Goal: Use online tool/utility: Utilize a website feature to perform a specific function

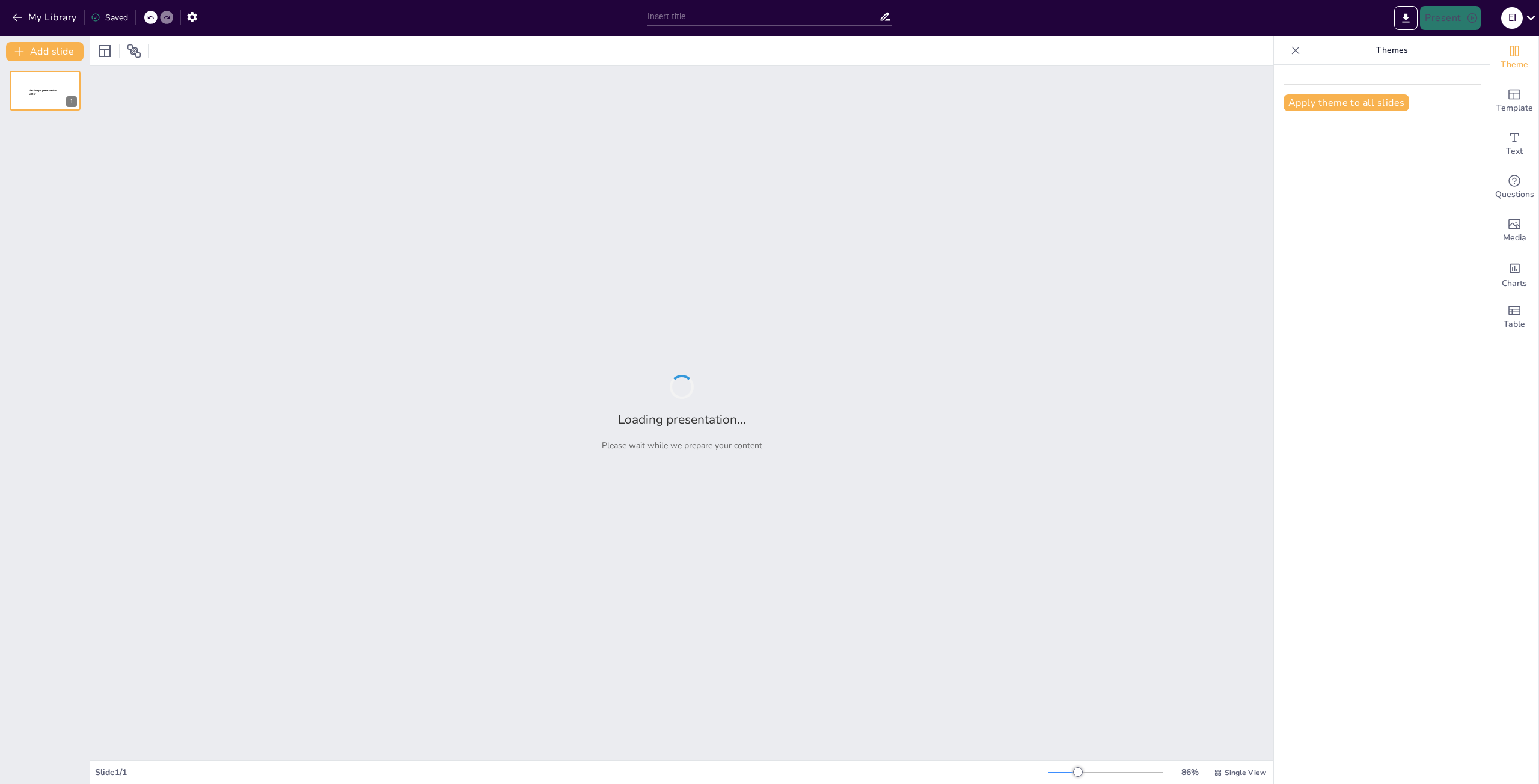
type input "Imported ACL_IT_Richtlinien_Schulung.pptx"
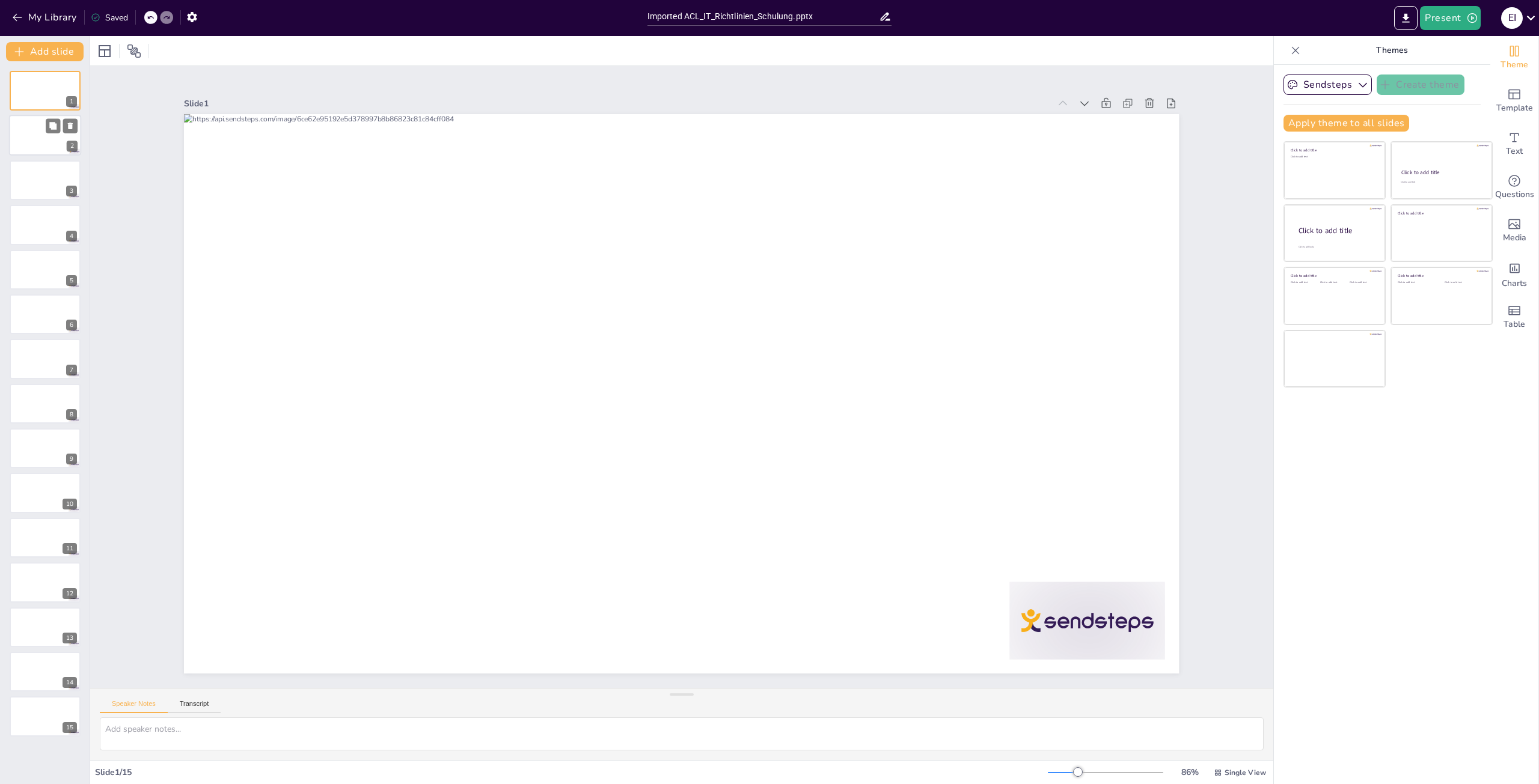
click at [31, 142] on div at bounding box center [45, 136] width 72 height 41
click at [42, 181] on div at bounding box center [45, 180] width 72 height 41
click at [35, 232] on div at bounding box center [45, 224] width 72 height 41
click at [33, 97] on div at bounding box center [45, 91] width 72 height 41
click at [1450, 19] on button "Present" at bounding box center [1449, 18] width 60 height 24
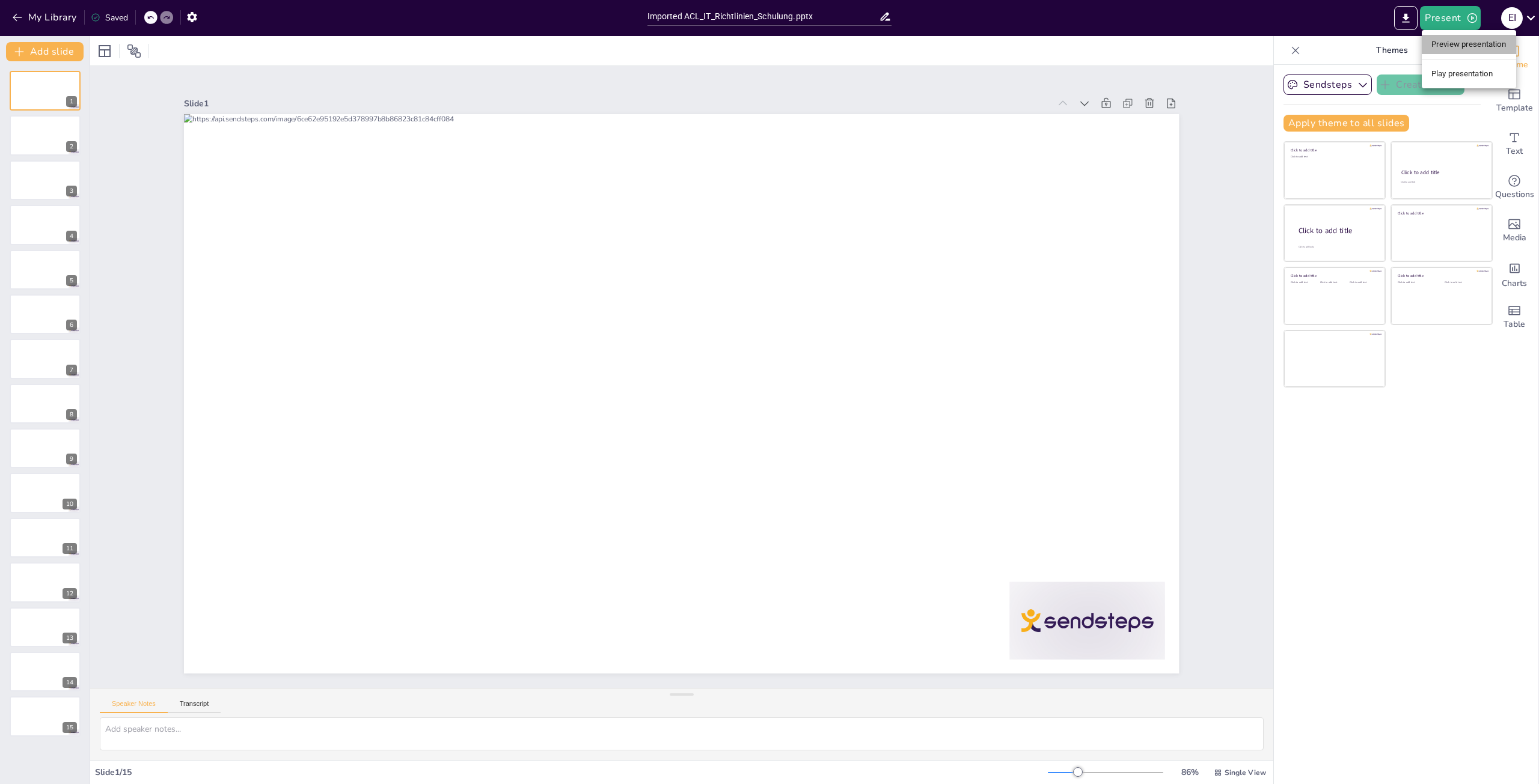
click at [1447, 44] on li "Preview presentation" at bounding box center [1468, 44] width 94 height 19
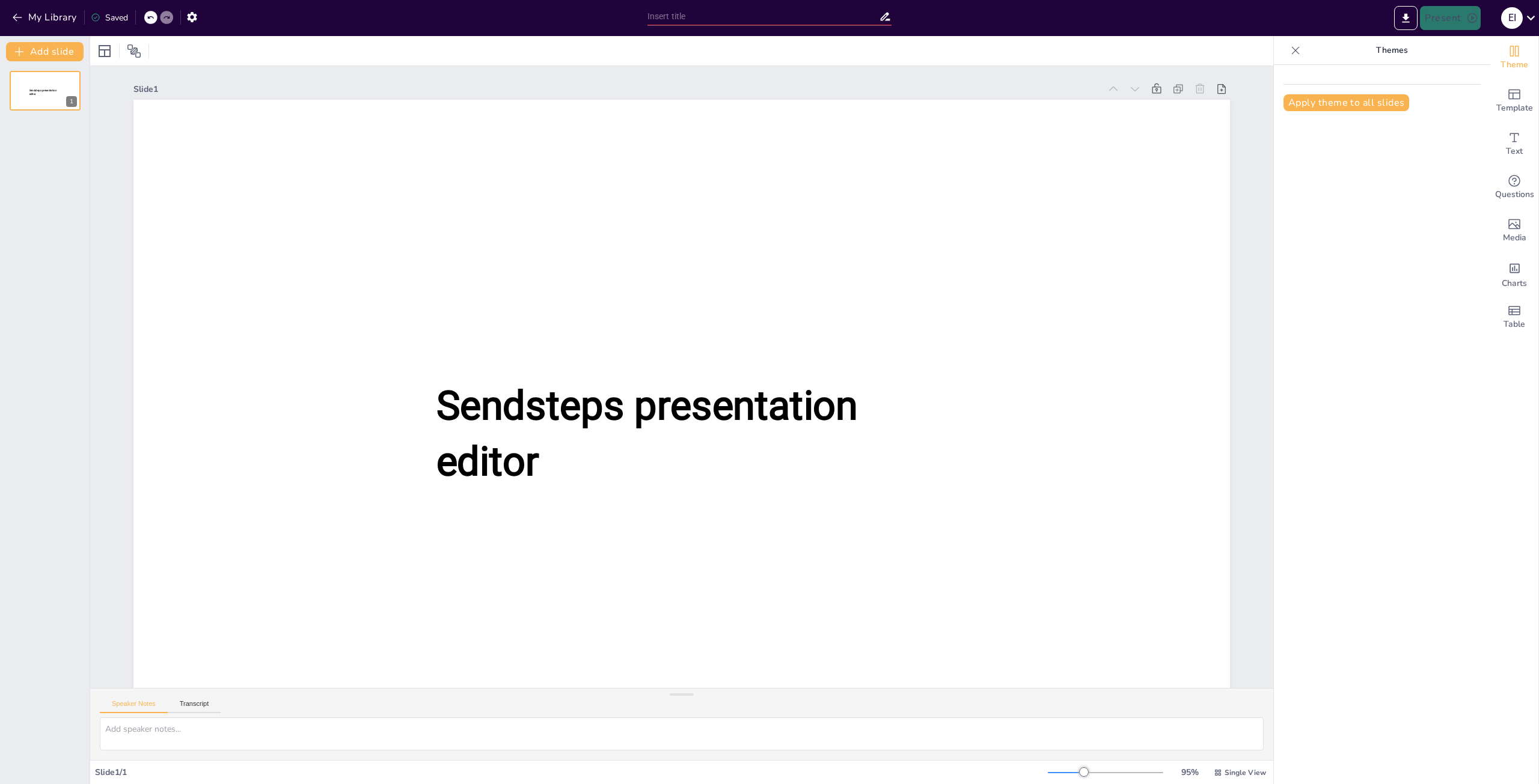
type input "Imported ACL_IT_Richtlinien_Schulung.pptx"
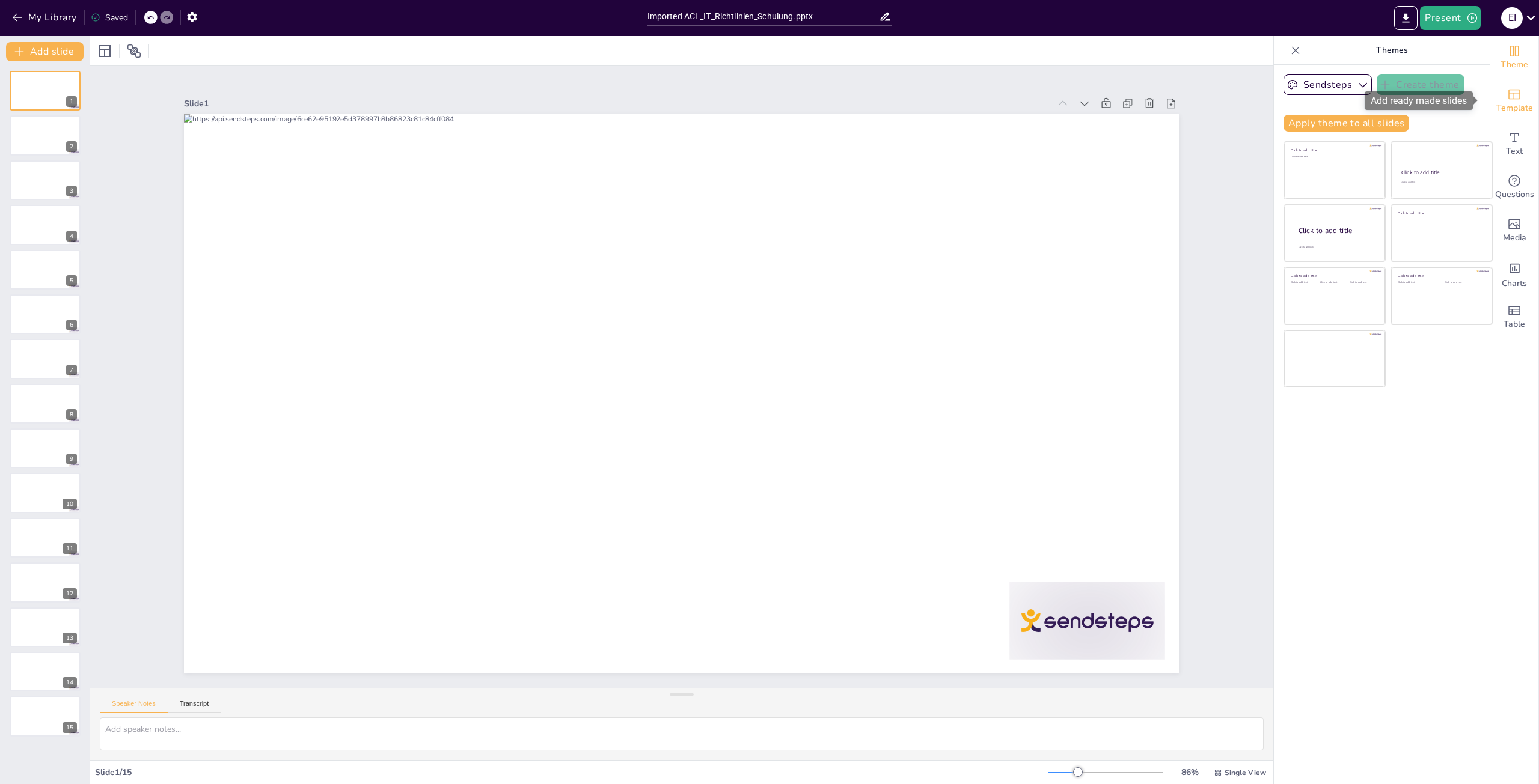
click at [1511, 95] on icon "Add ready made slides" at bounding box center [1513, 94] width 15 height 15
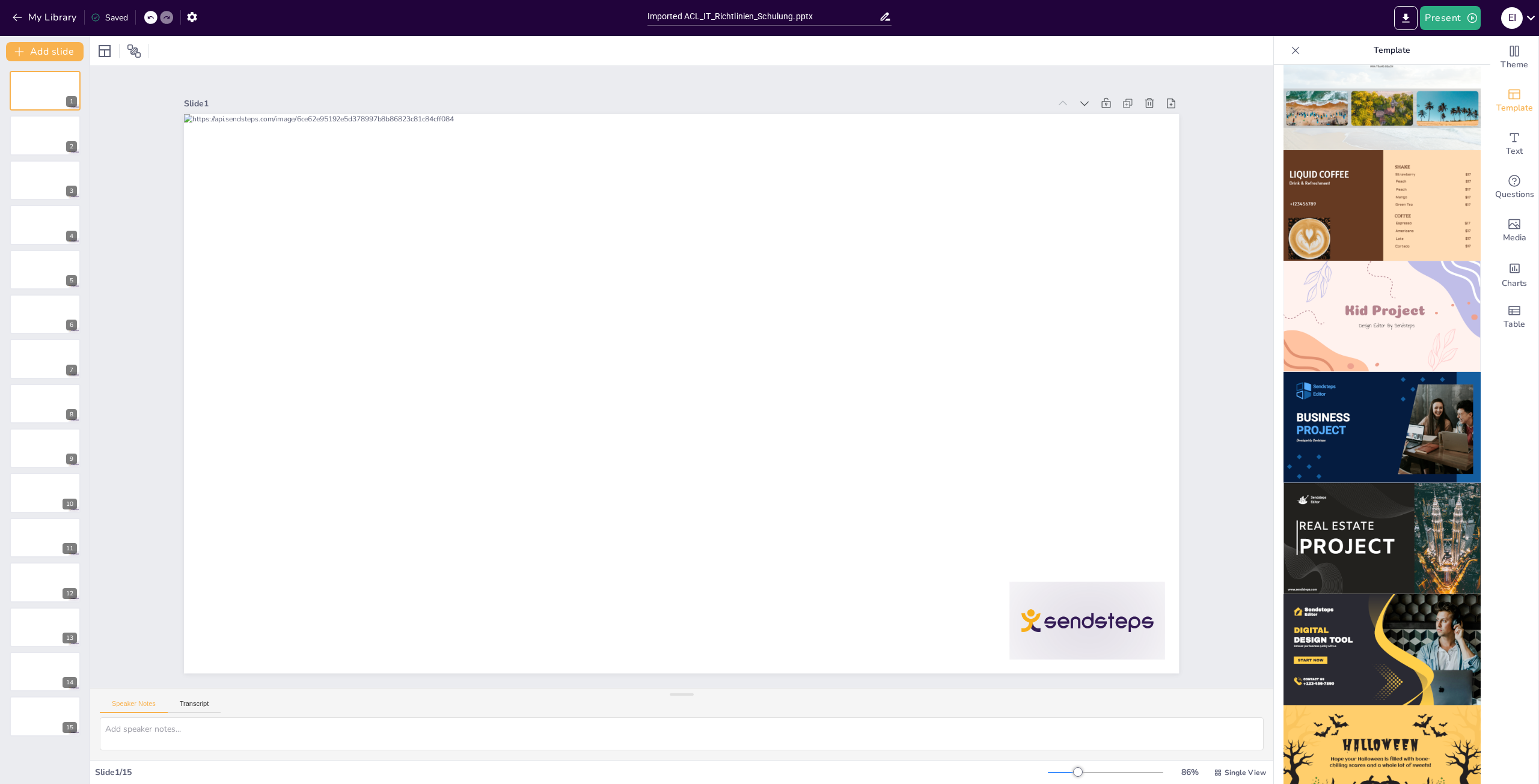
scroll to position [721, 0]
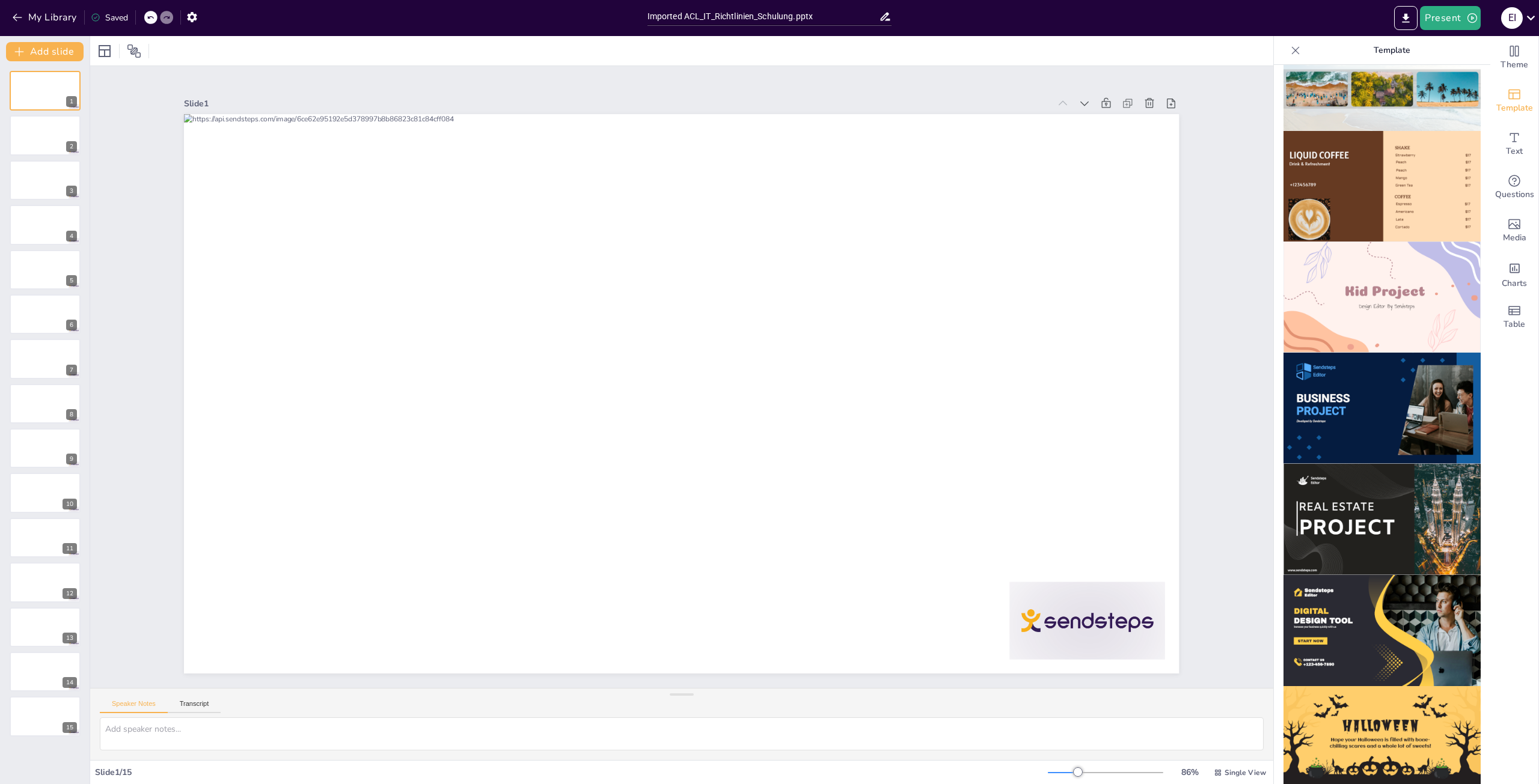
click at [1365, 390] on img at bounding box center [1381, 408] width 197 height 111
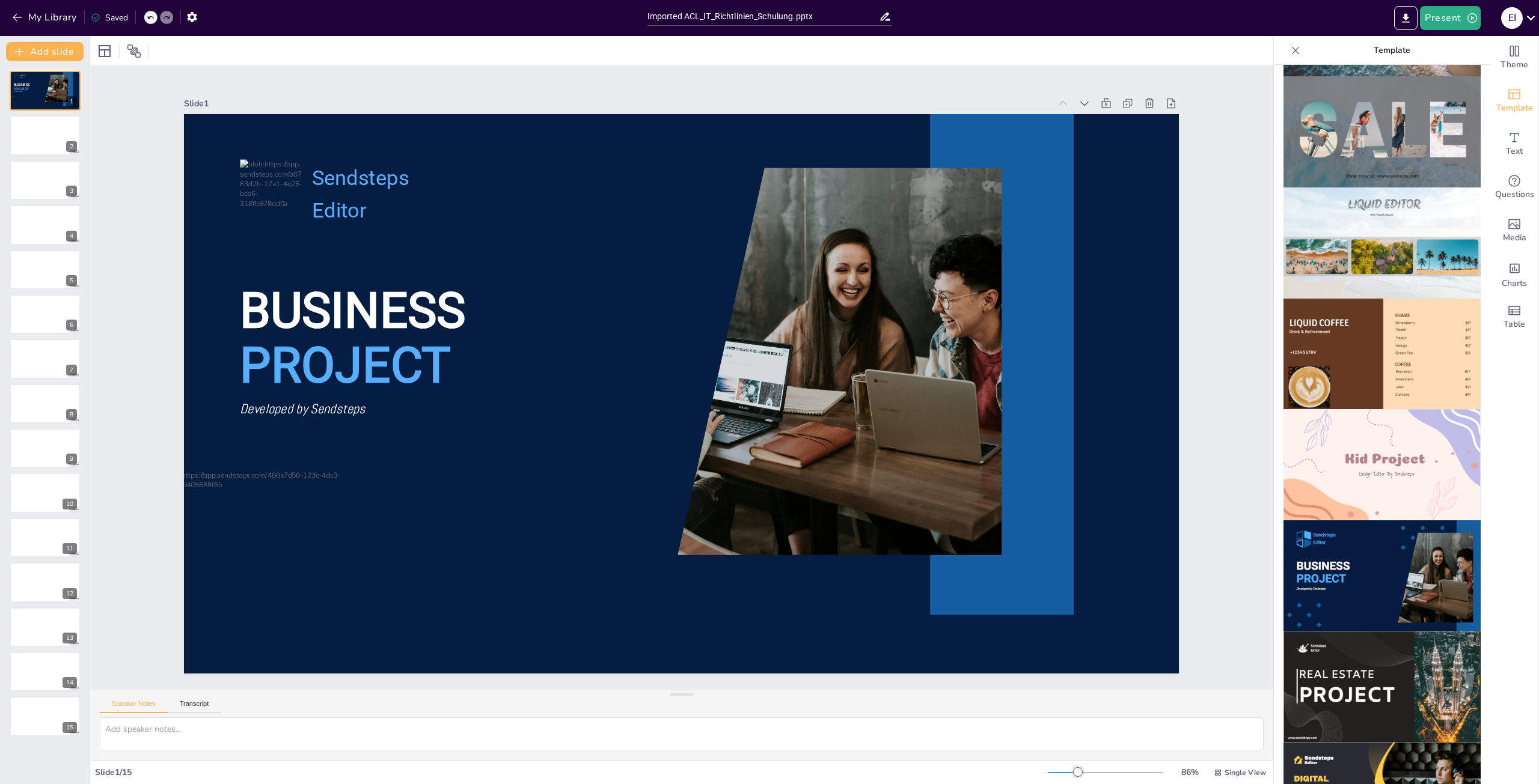
scroll to position [506, 0]
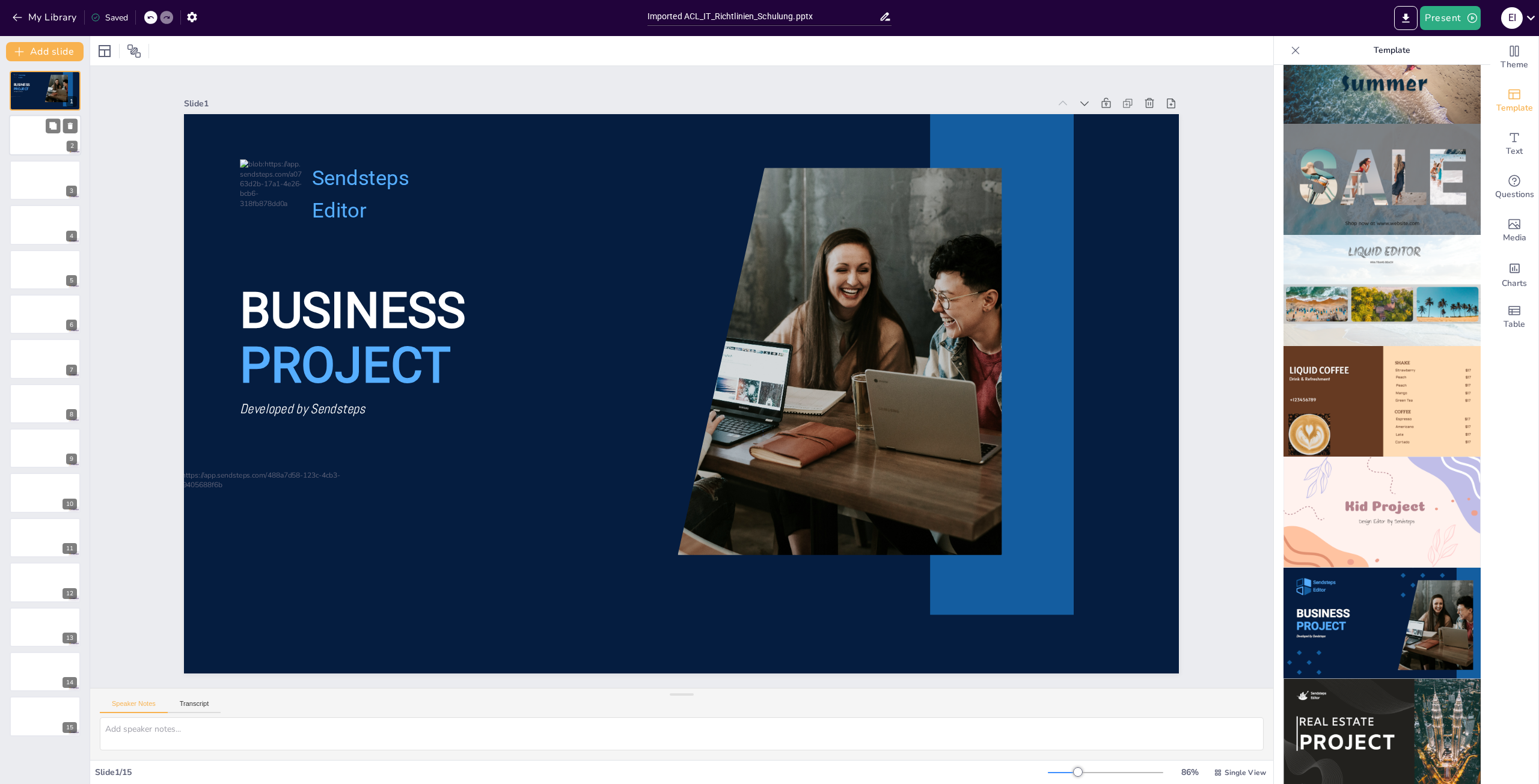
click at [31, 124] on div at bounding box center [45, 136] width 72 height 41
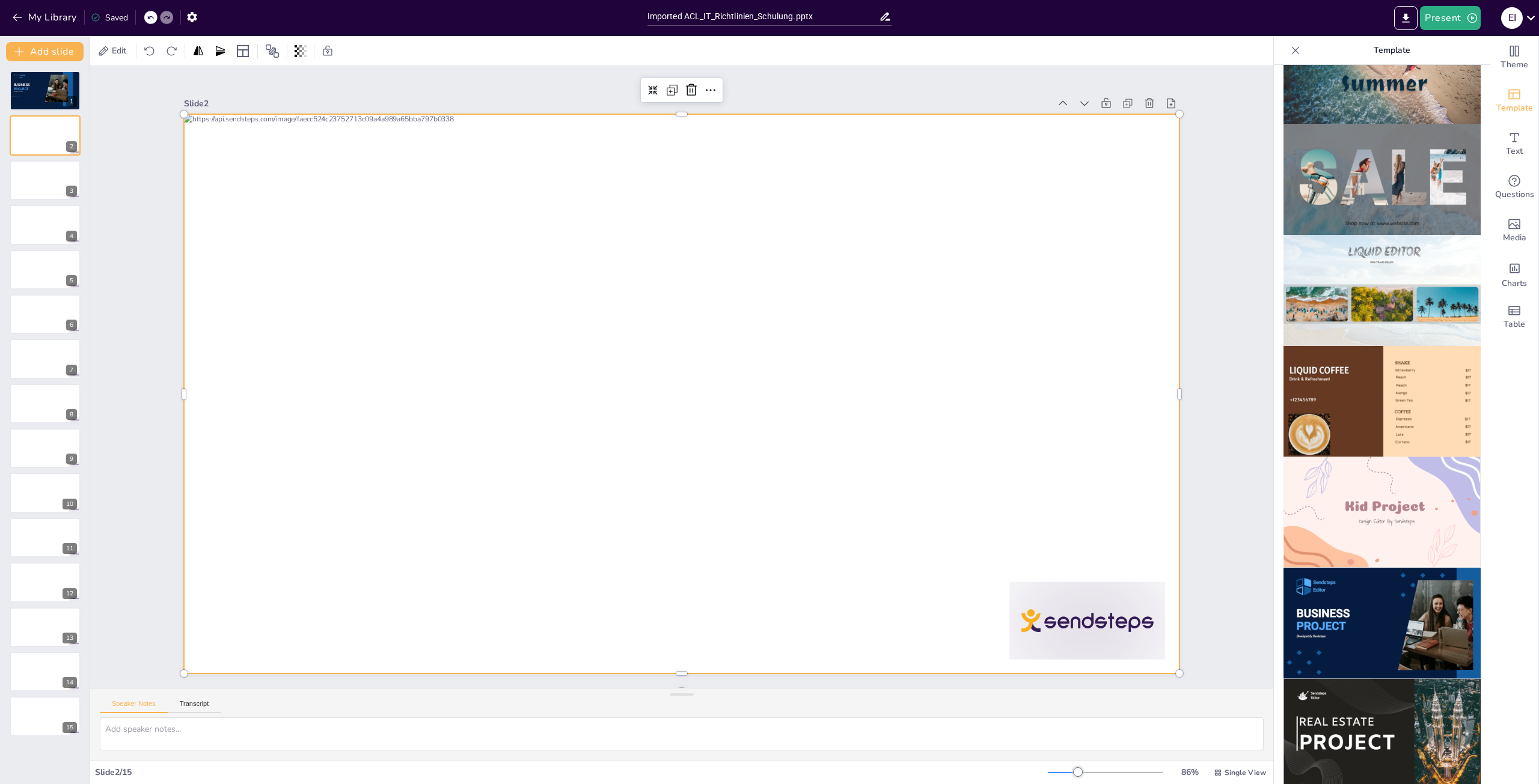
click at [1070, 174] on div at bounding box center [681, 393] width 995 height 559
click at [1509, 59] on span "Theme" at bounding box center [1514, 64] width 28 height 13
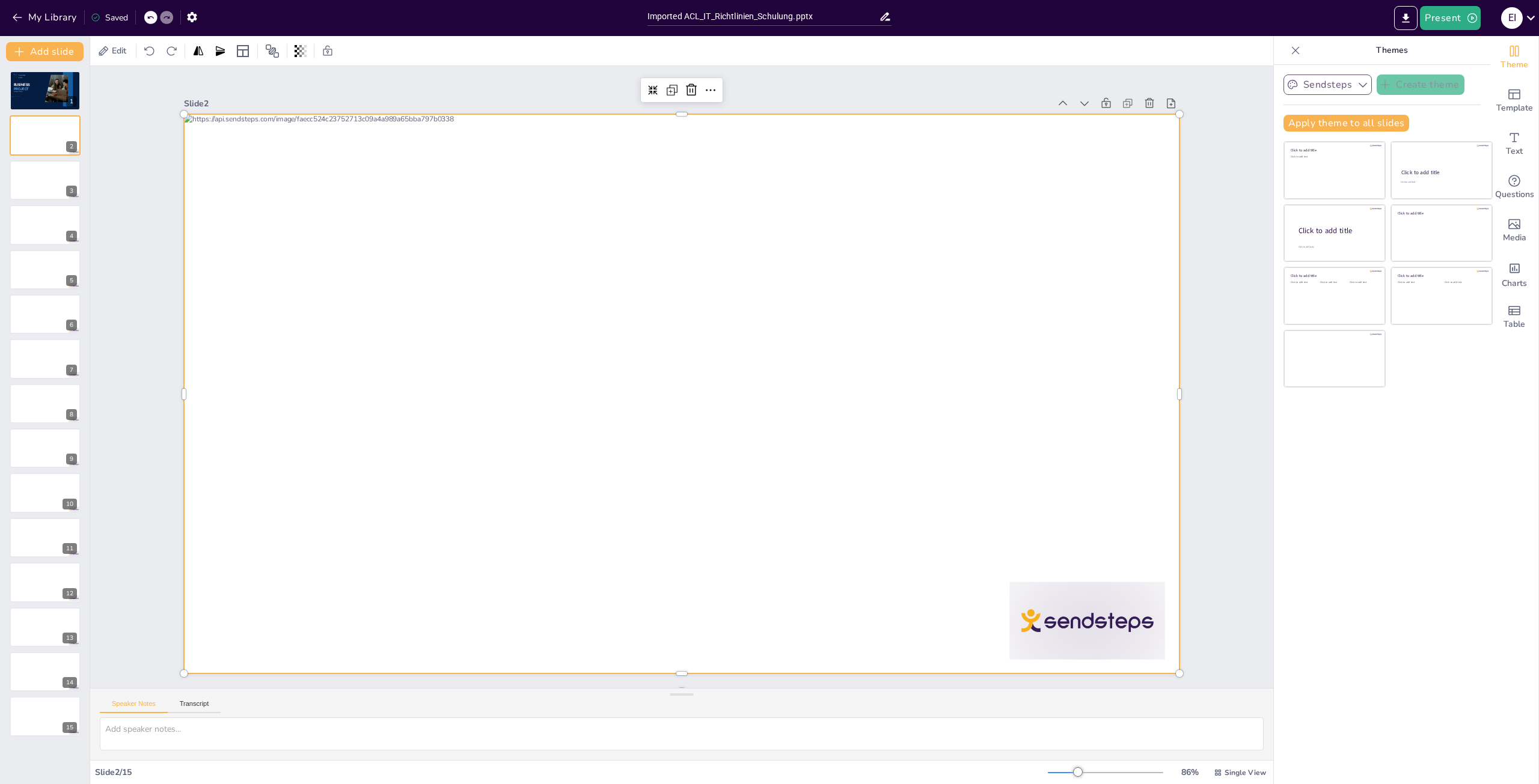
click at [1357, 86] on icon "button" at bounding box center [1362, 84] width 12 height 12
click at [1419, 48] on p "Themes" at bounding box center [1391, 50] width 173 height 29
click at [874, 328] on div at bounding box center [681, 393] width 995 height 559
click at [1527, 17] on icon at bounding box center [1530, 17] width 16 height 16
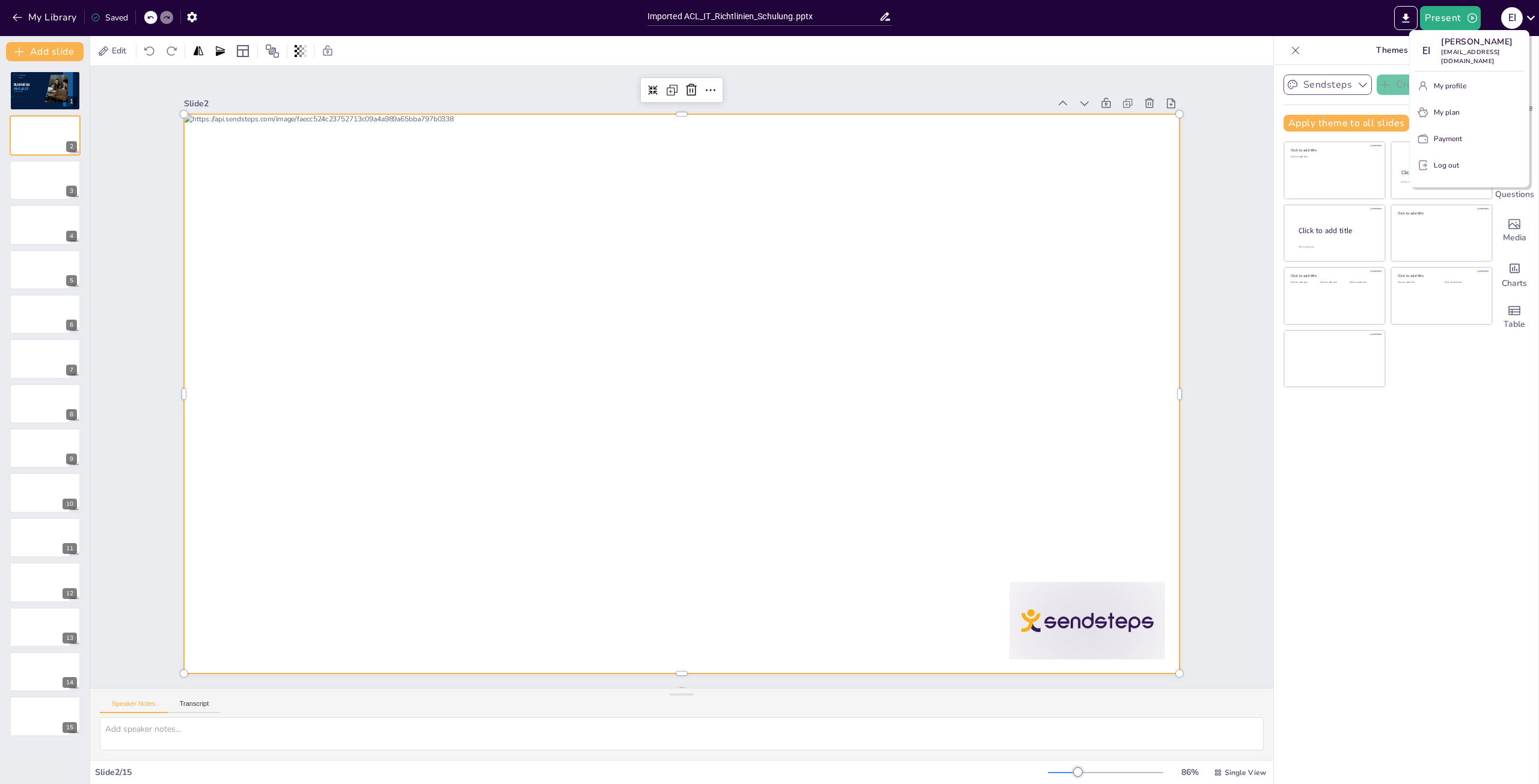
click at [1469, 15] on div at bounding box center [769, 392] width 1539 height 784
click at [43, 706] on div at bounding box center [45, 716] width 72 height 41
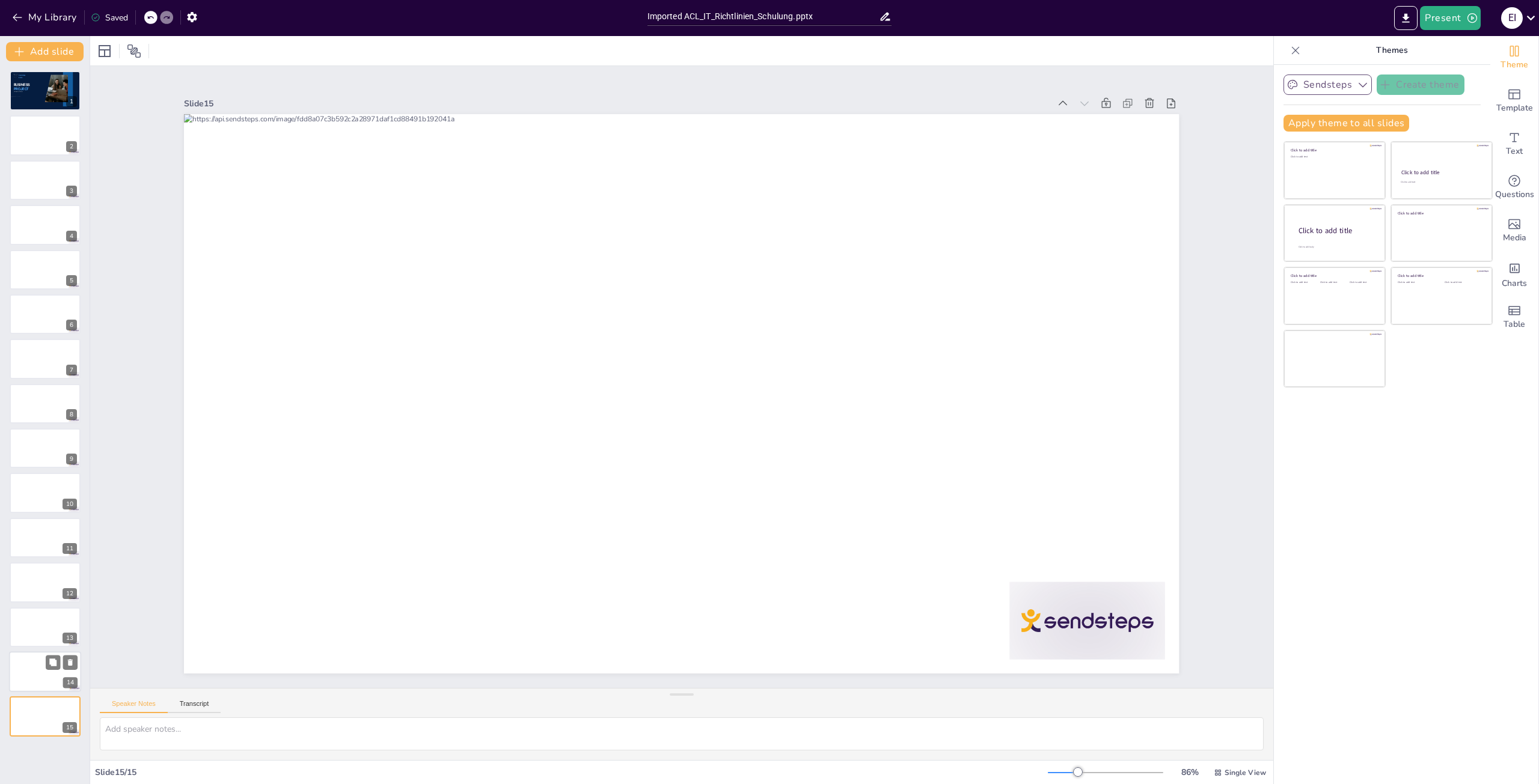
click at [33, 670] on div at bounding box center [45, 671] width 72 height 41
click at [32, 634] on div at bounding box center [45, 627] width 72 height 41
click at [197, 16] on icon "button" at bounding box center [192, 17] width 12 height 12
